Goal: Find specific page/section: Find specific page/section

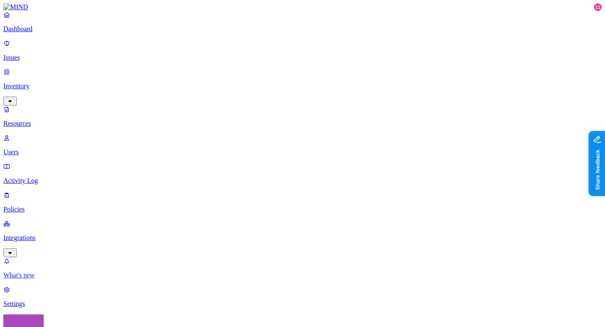
click at [34, 278] on p "What's new" at bounding box center [302, 275] width 598 height 8
